Goal: Find specific page/section: Find specific page/section

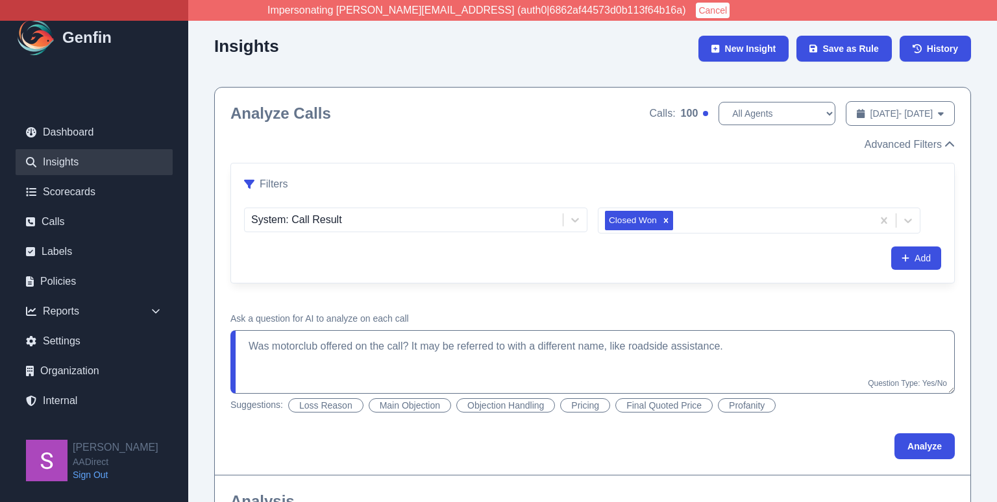
scroll to position [2462, 0]
